Goal: Transaction & Acquisition: Obtain resource

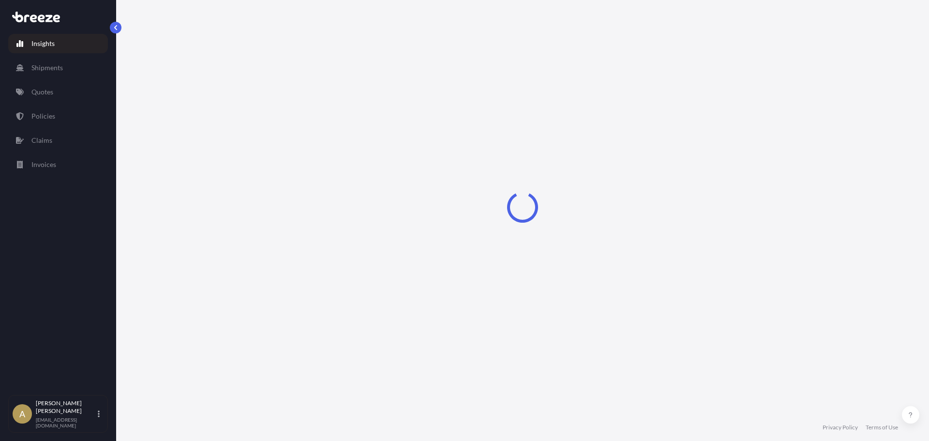
select select "2025"
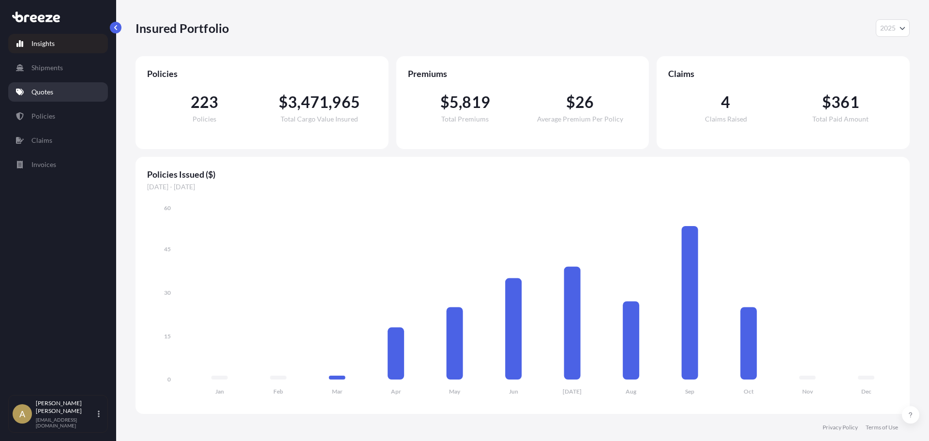
click at [66, 86] on link "Quotes" at bounding box center [58, 91] width 100 height 19
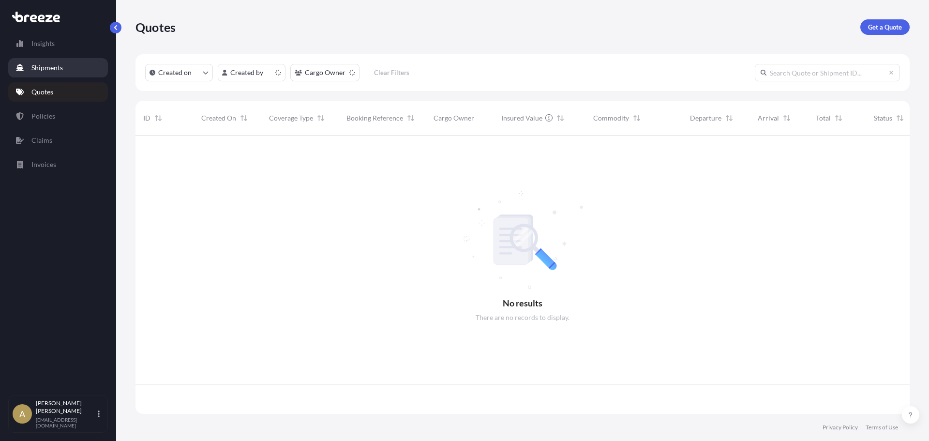
scroll to position [276, 767]
click at [873, 30] on p "Get a Quote" at bounding box center [885, 27] width 34 height 10
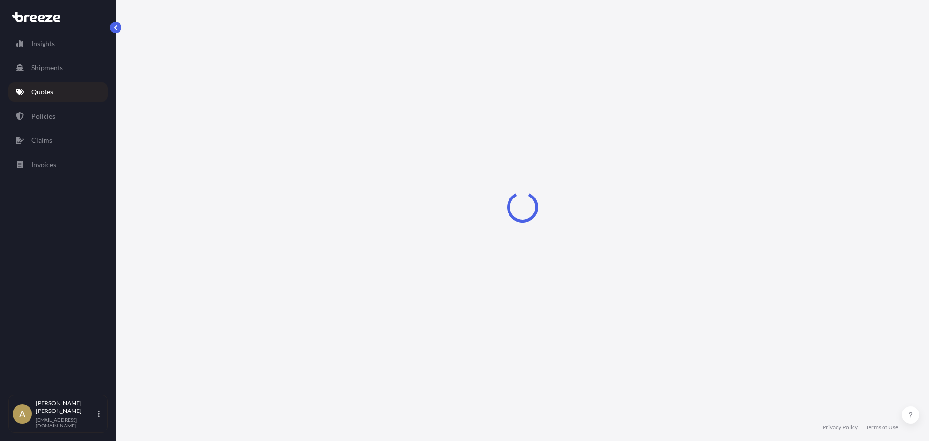
select select "Sea"
select select "1"
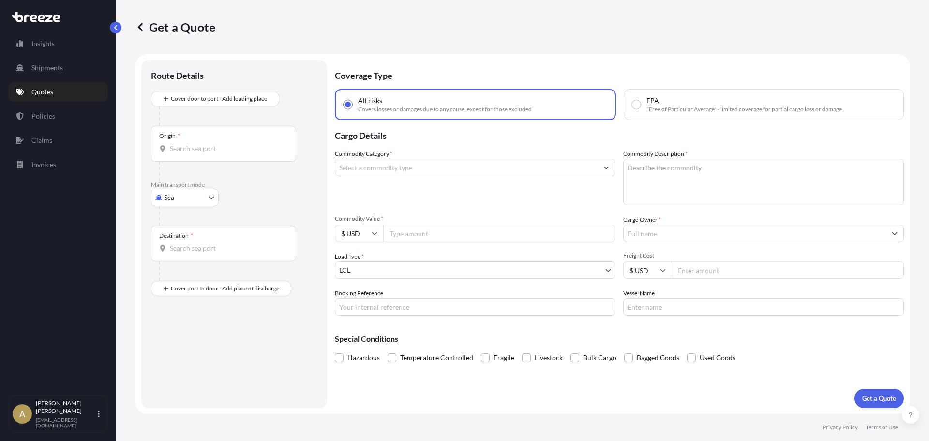
click at [178, 198] on body "Insights Shipments Quotes Policies Claims Invoices A [PERSON_NAME] [PERSON_NAME…" at bounding box center [464, 220] width 929 height 441
click at [185, 259] on div "Road" at bounding box center [185, 257] width 60 height 17
select select "Road"
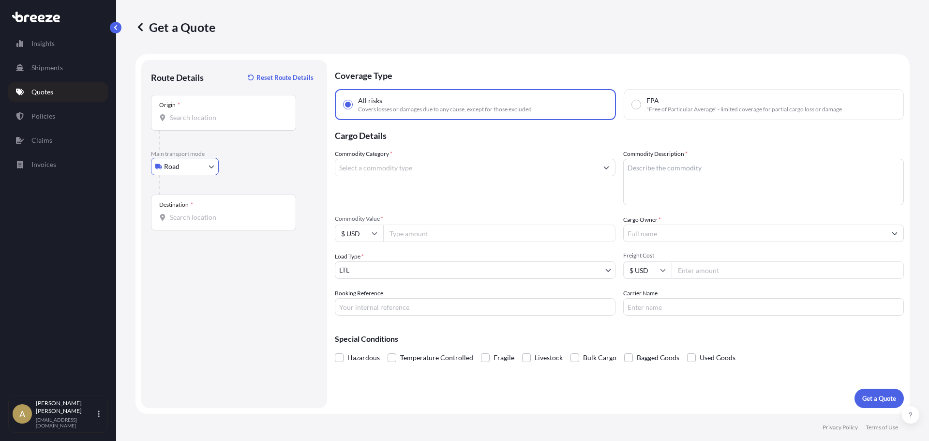
click at [378, 172] on input "Commodity Category *" at bounding box center [466, 167] width 262 height 17
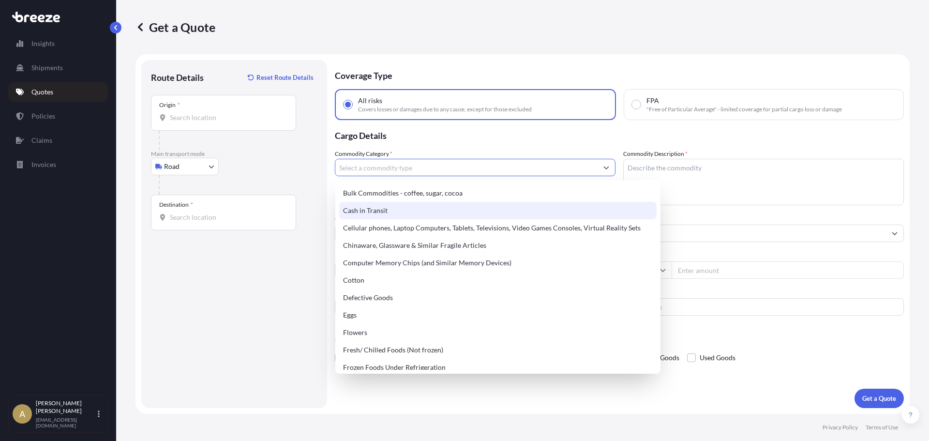
scroll to position [194, 0]
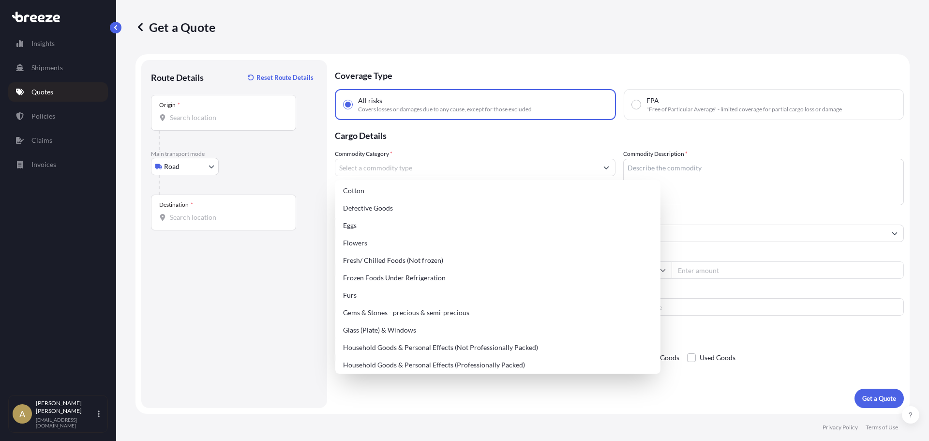
click at [279, 344] on div "Route Details Reset Route Details Place of loading Road Road Rail Origin * Main…" at bounding box center [234, 234] width 166 height 329
